Goal: Information Seeking & Learning: Learn about a topic

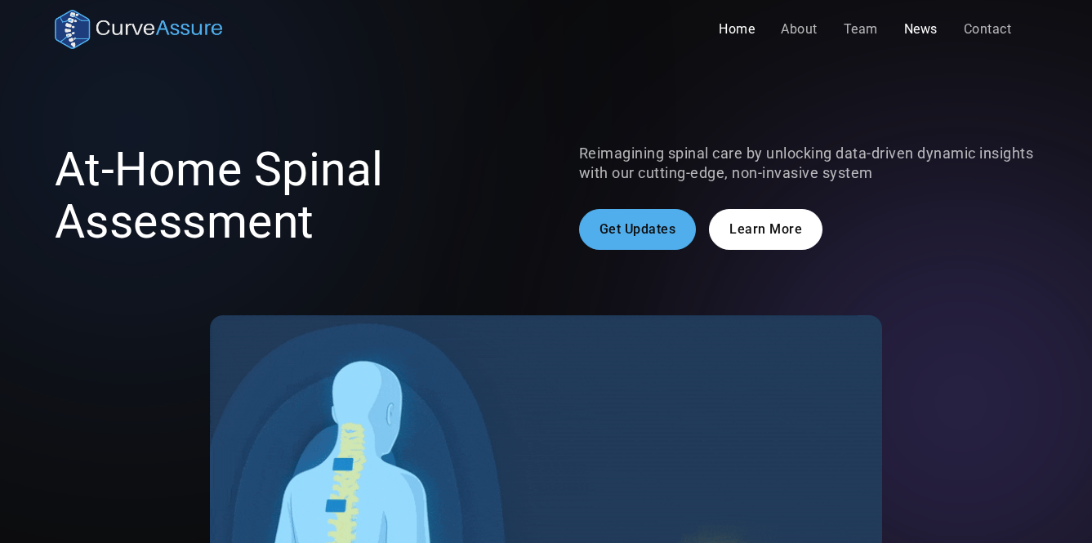
click at [925, 29] on link "News" at bounding box center [921, 29] width 60 height 33
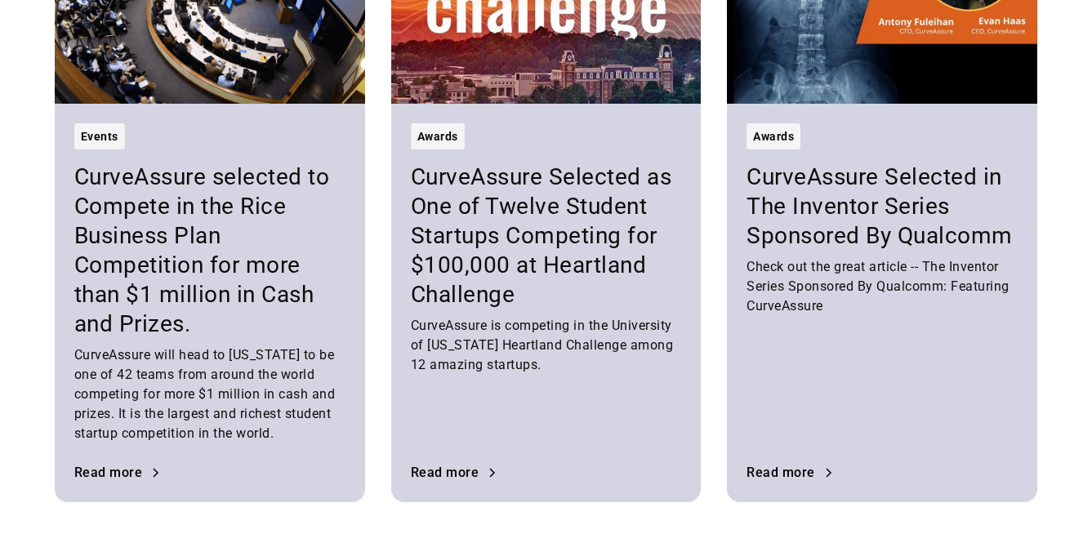
scroll to position [632, 0]
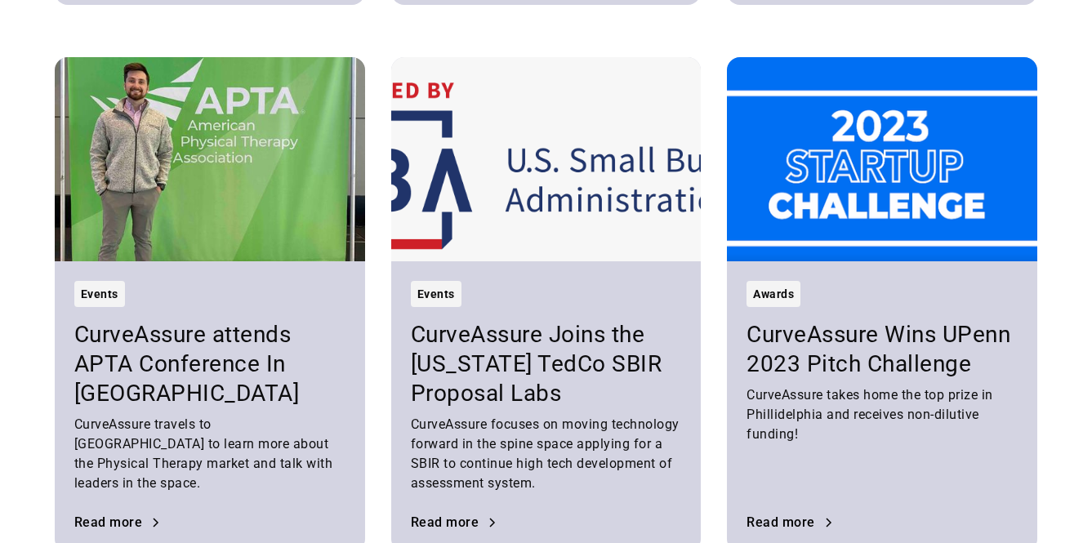
scroll to position [1154, 0]
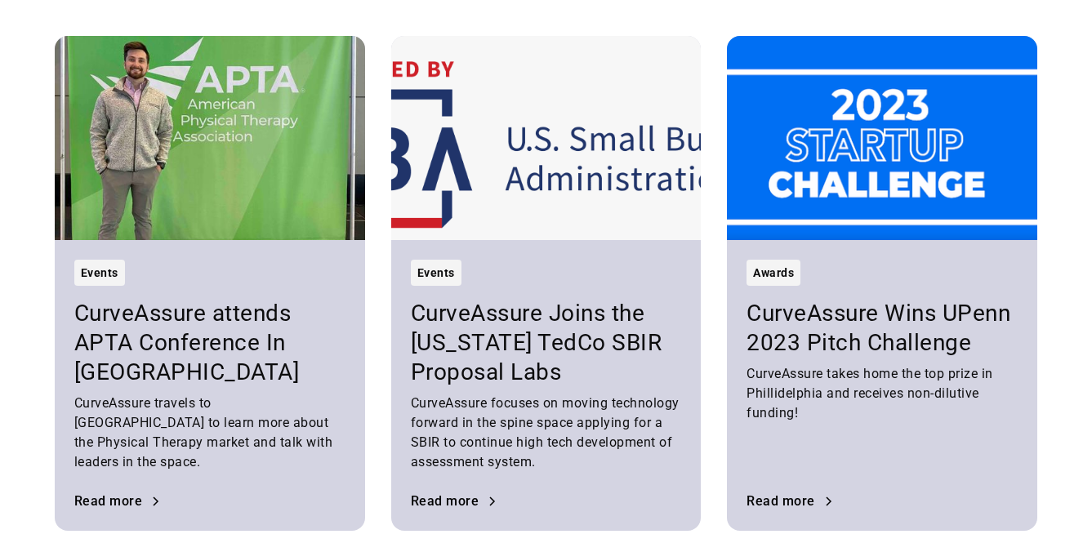
click at [757, 274] on div "Awards" at bounding box center [773, 273] width 41 height 20
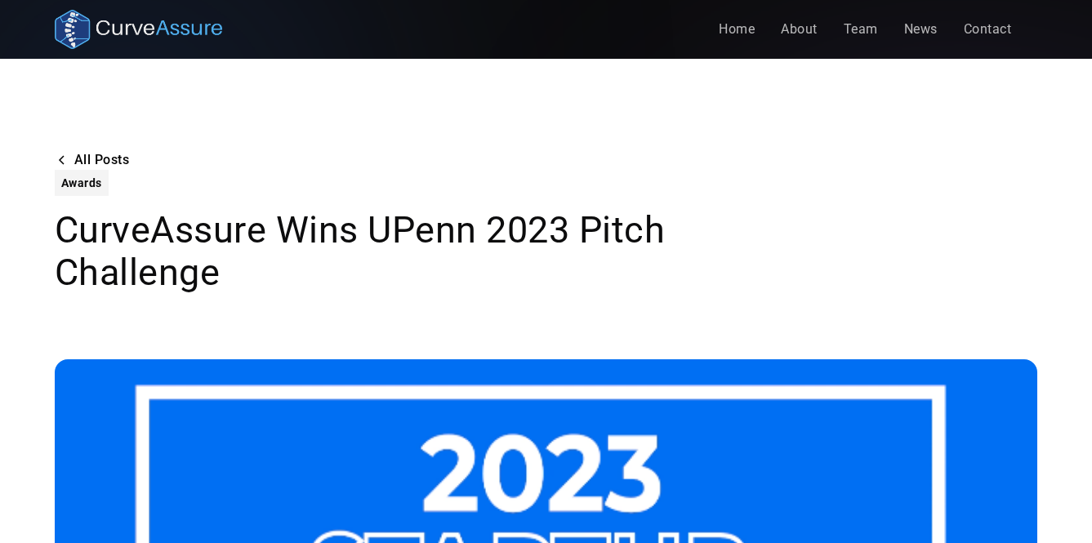
click at [87, 183] on div "Awards" at bounding box center [81, 183] width 41 height 20
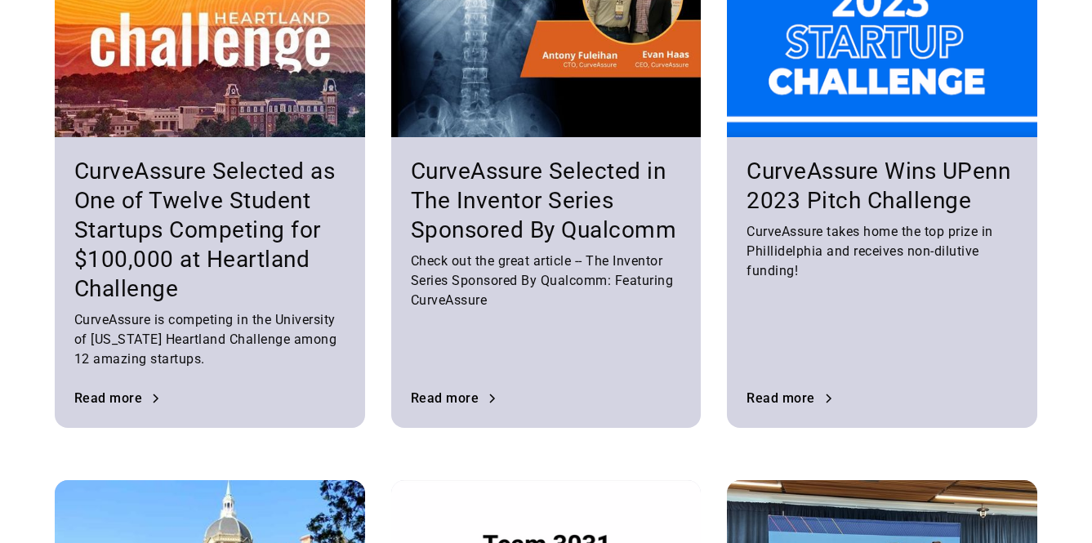
scroll to position [252, 0]
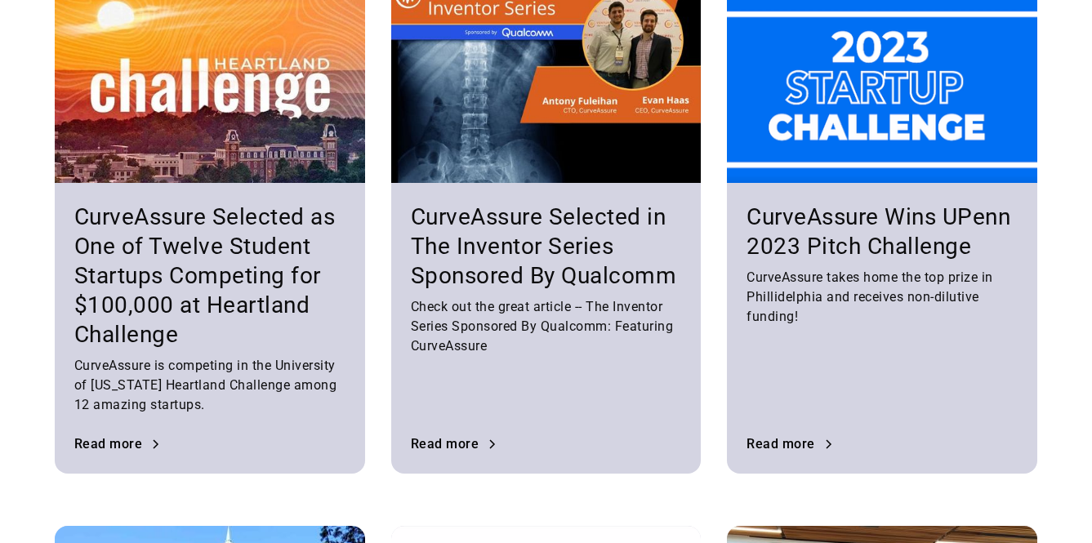
click at [838, 191] on div "CurveAssure Wins UPenn 2023 Pitch Challenge CurveAssure takes home the top priz…" at bounding box center [882, 328] width 310 height 291
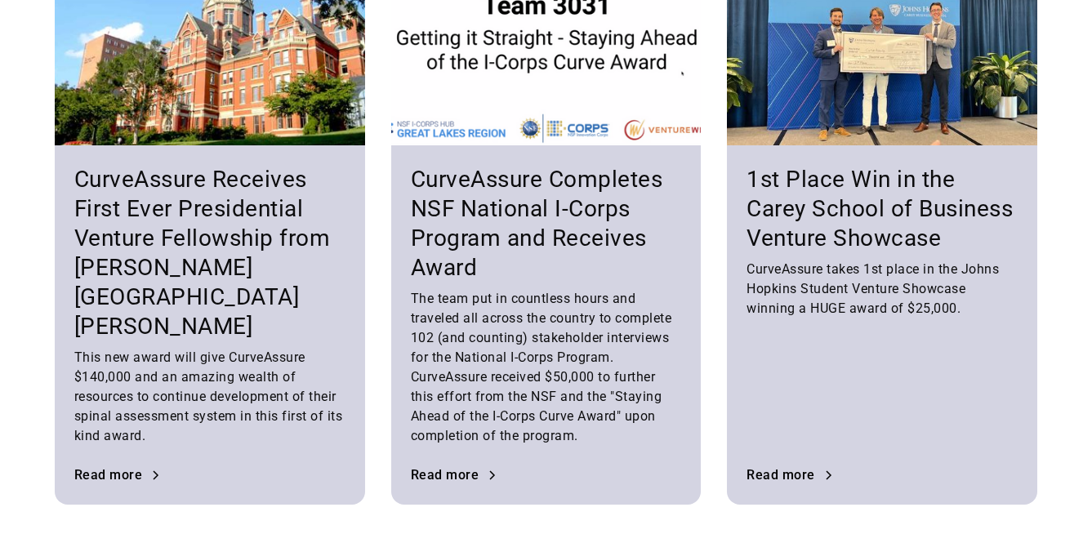
scroll to position [825, 0]
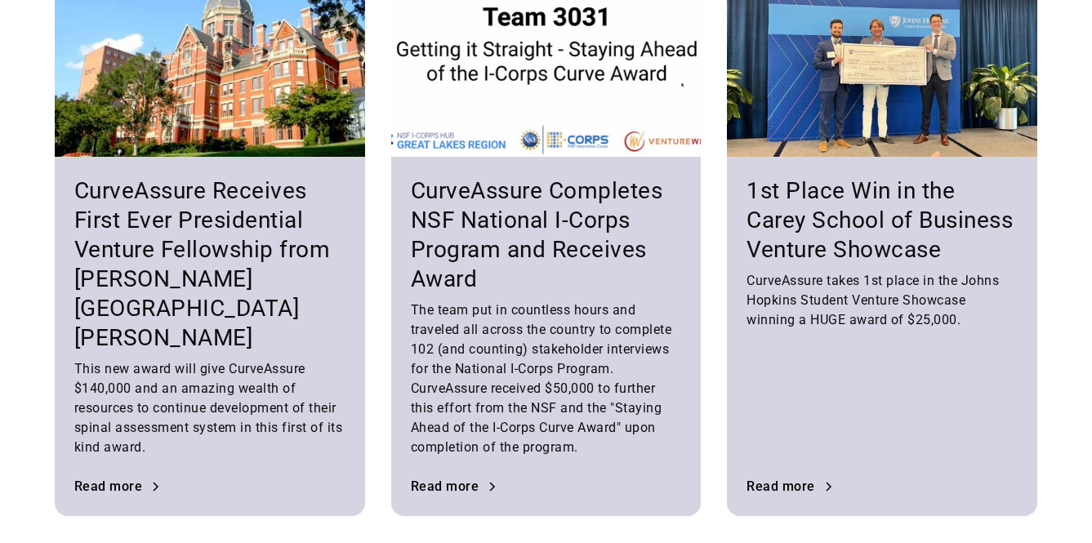
drag, startPoint x: 612, startPoint y: 403, endPoint x: 628, endPoint y: 435, distance: 35.8
click at [628, 435] on div "The team put in countless hours and traveled all across the country to complete…" at bounding box center [546, 379] width 271 height 157
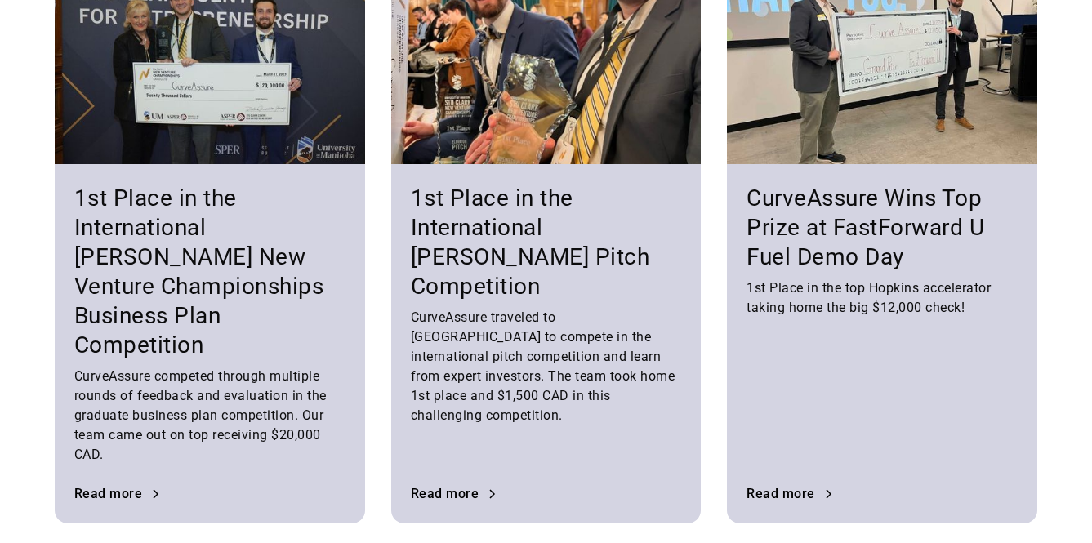
scroll to position [1440, 0]
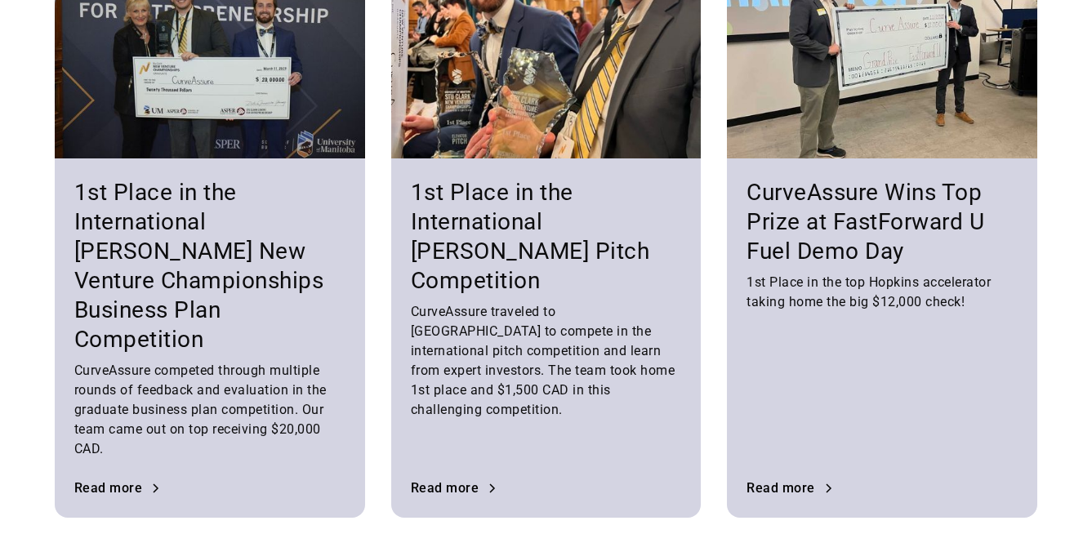
click at [176, 256] on h3 "1st Place in the International [PERSON_NAME] New Venture Championships Business…" at bounding box center [209, 266] width 271 height 176
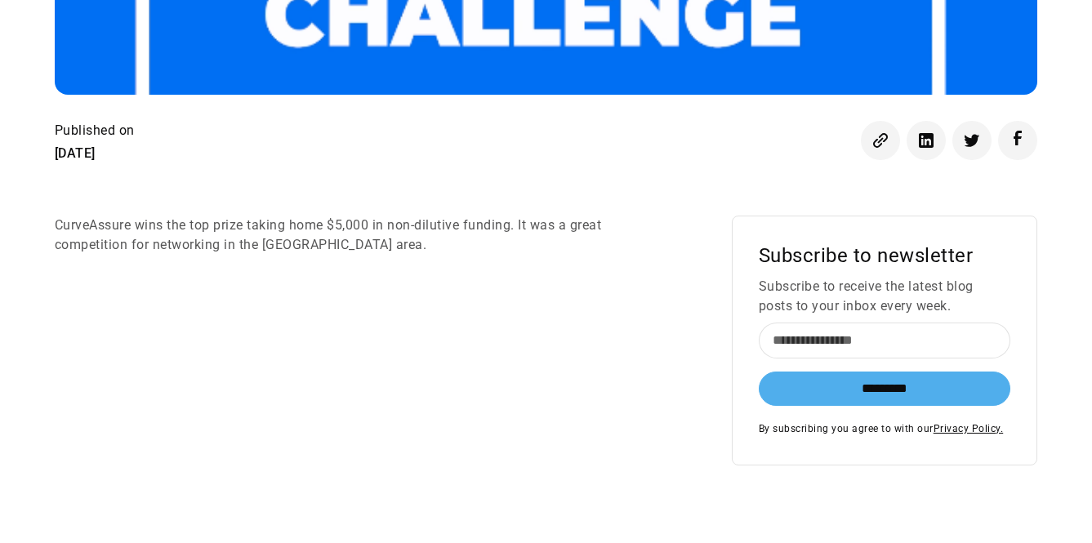
scroll to position [679, 0]
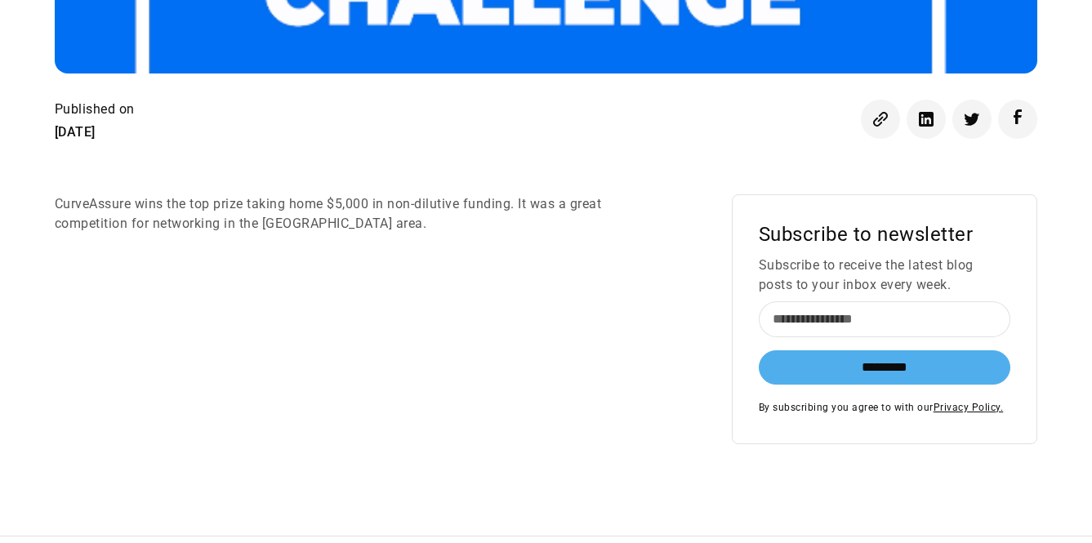
click at [288, 324] on div "CurveAssure wins the top prize taking home $5,000 in non-dilutive funding. It w…" at bounding box center [546, 319] width 983 height 250
click at [294, 141] on div "Published on [DATE]" at bounding box center [546, 121] width 983 height 42
click at [294, 330] on div "CurveAssure wins the top prize taking home $5,000 in non-dilutive funding. It w…" at bounding box center [546, 319] width 983 height 250
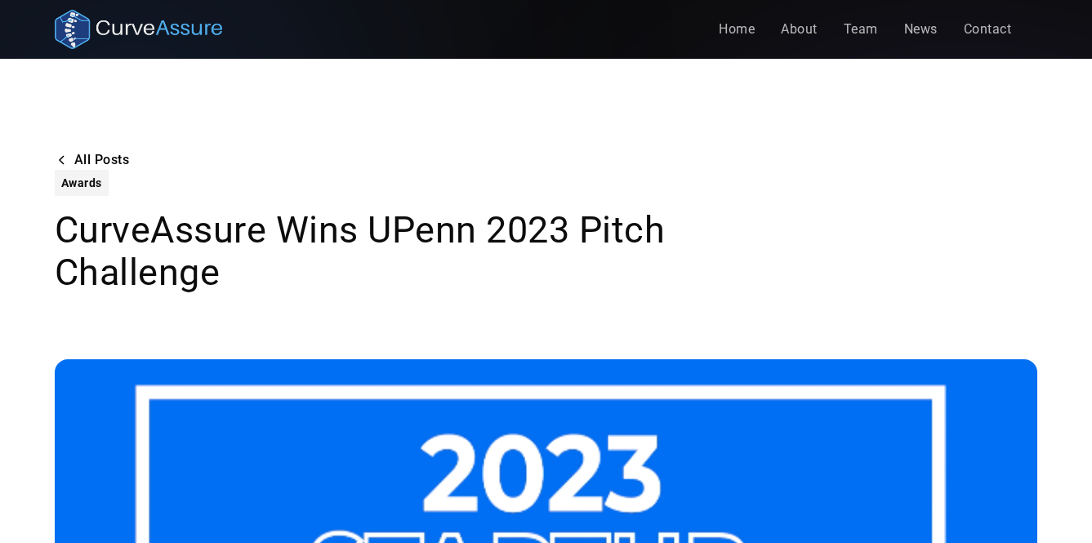
scroll to position [0, 0]
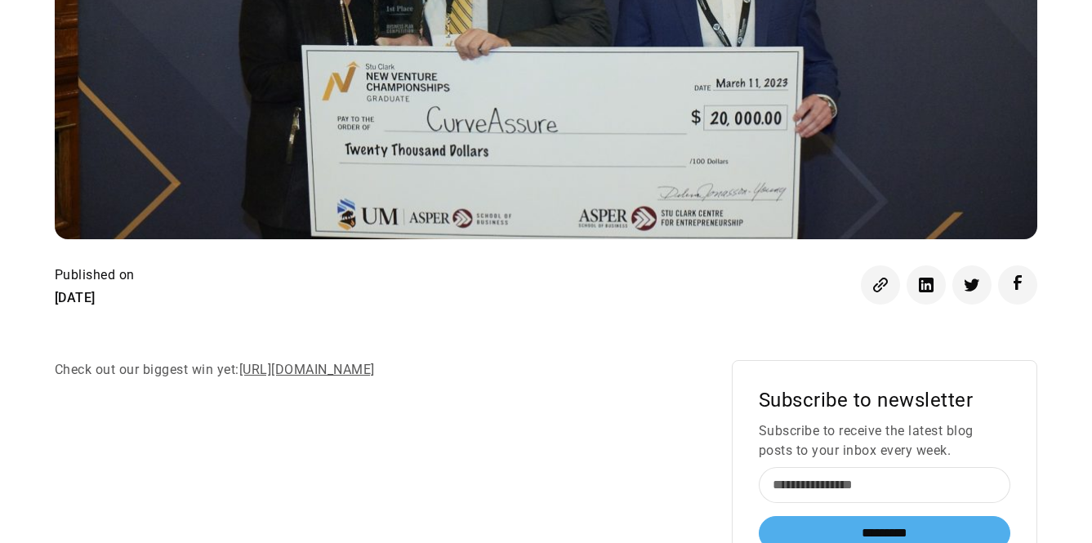
scroll to position [636, 0]
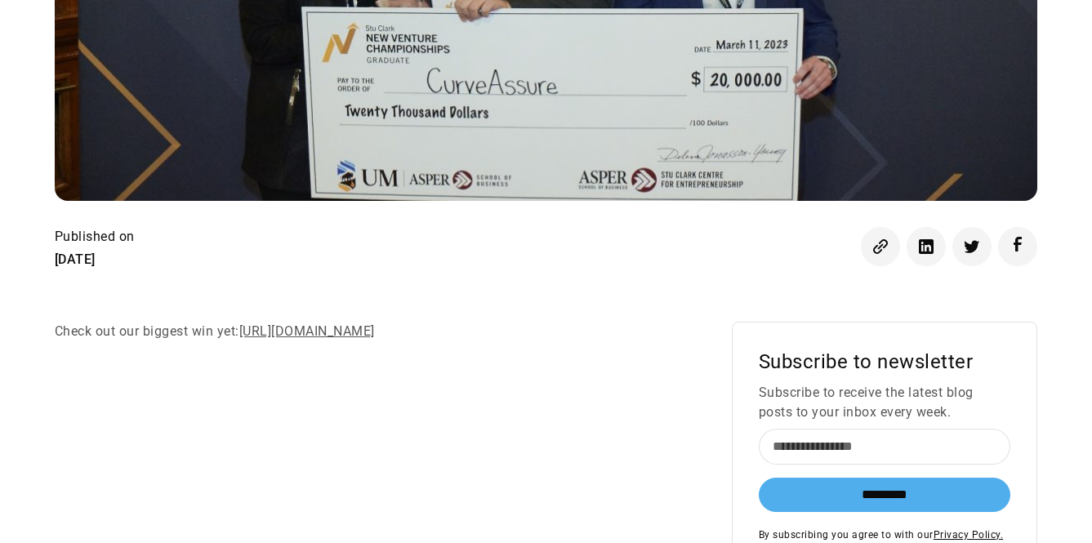
click at [337, 324] on link "[URL][DOMAIN_NAME]" at bounding box center [307, 332] width 136 height 16
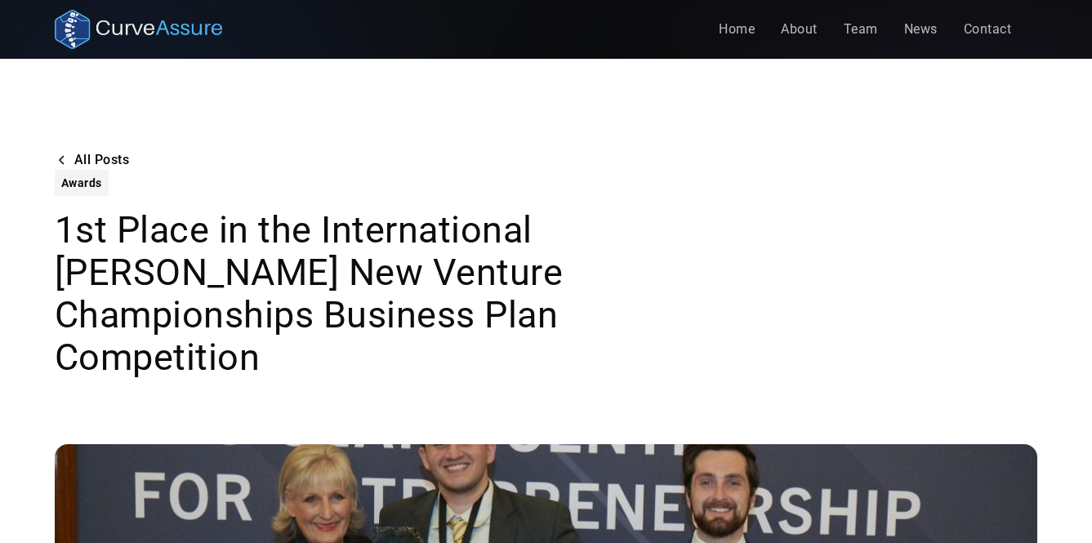
scroll to position [636, 0]
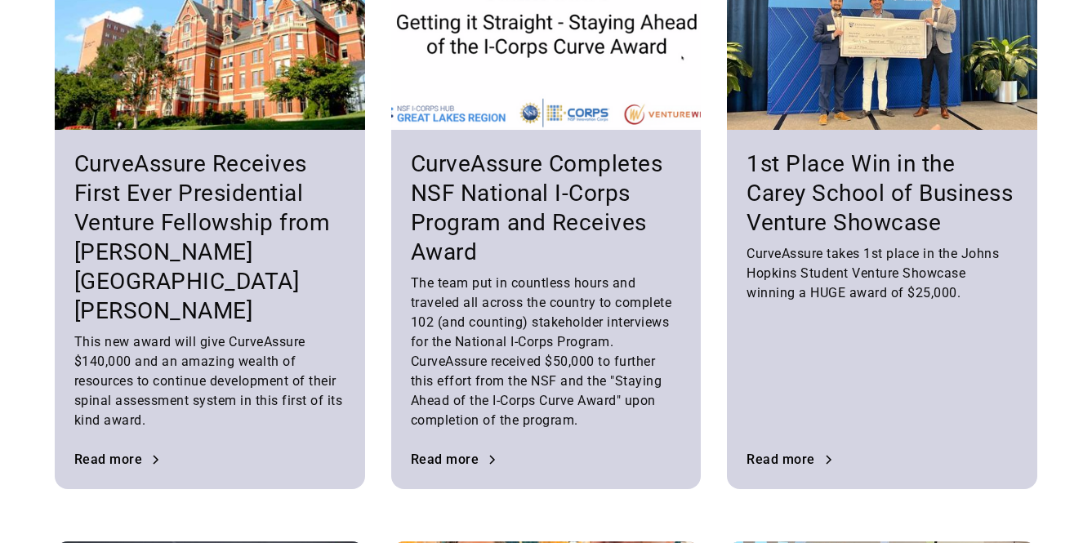
scroll to position [813, 0]
